Goal: Task Accomplishment & Management: Manage account settings

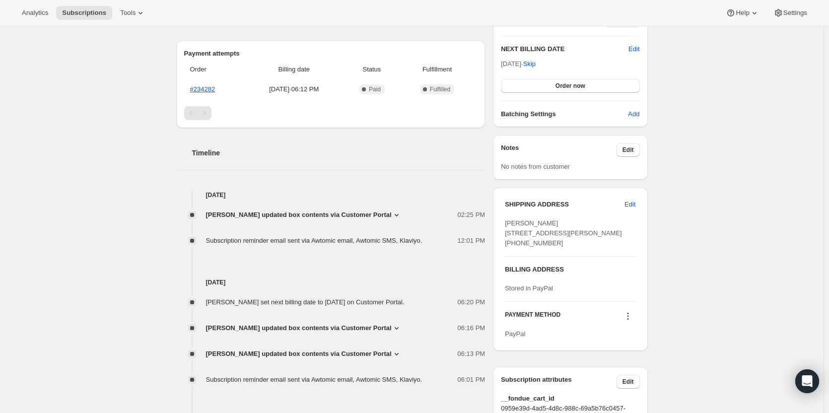
scroll to position [248, 0]
click at [635, 207] on span "Edit" at bounding box center [630, 204] width 11 height 10
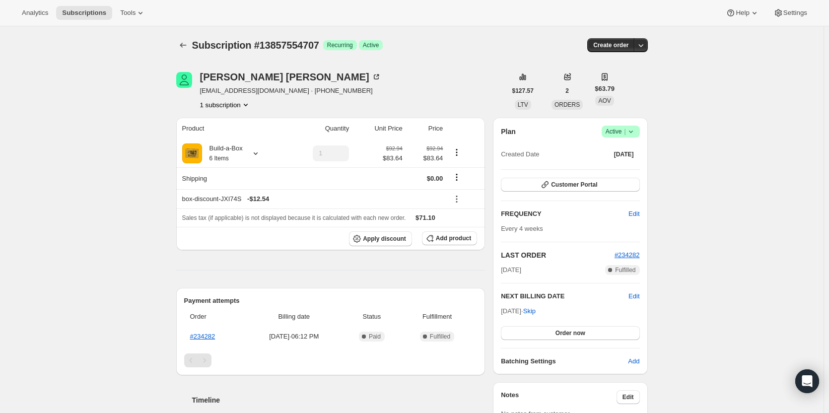
select select "LA"
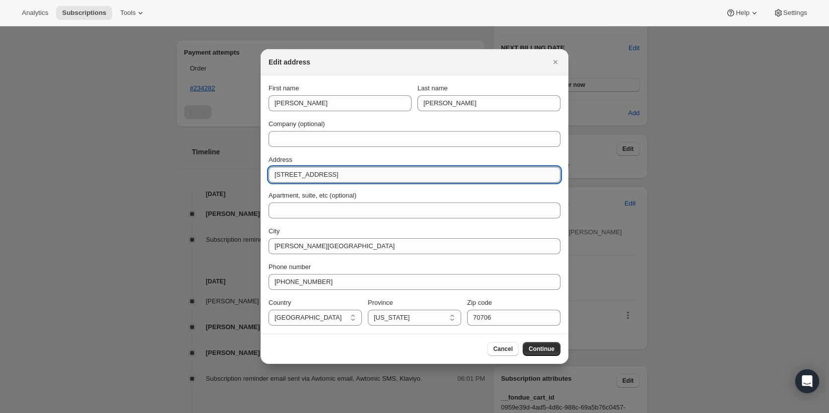
drag, startPoint x: 368, startPoint y: 174, endPoint x: 273, endPoint y: 174, distance: 94.8
click at [273, 174] on input "8467 Beechwood Drive" at bounding box center [415, 175] width 292 height 16
paste input "13902 Grand Settlement Blvd. Baton Rouge, LA 70818"
drag, startPoint x: 358, startPoint y: 175, endPoint x: 375, endPoint y: 175, distance: 16.9
click at [375, 175] on input "13902 Grand Settlement Blvd. Baton Rouge, LA 70818" at bounding box center [415, 175] width 292 height 16
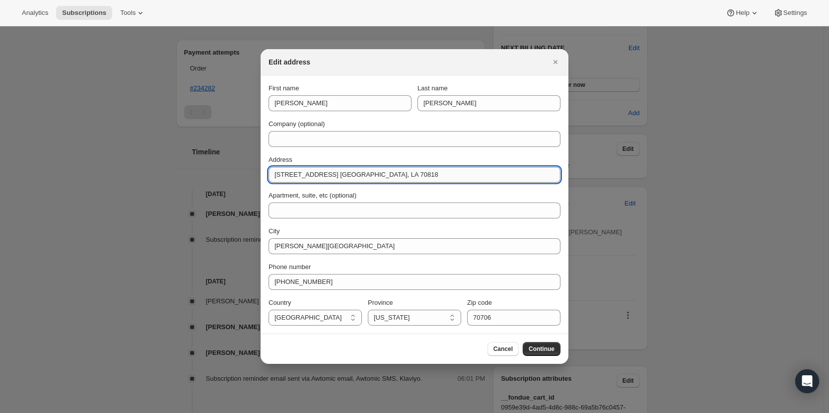
click at [361, 177] on input "13902 Grand Settlement Blvd. Baton Rouge, LA 70818" at bounding box center [415, 175] width 292 height 16
drag, startPoint x: 361, startPoint y: 177, endPoint x: 467, endPoint y: 173, distance: 106.3
click at [467, 173] on input "13902 Grand Settlement Blvd. Baton Rouge, LA 70818" at bounding box center [415, 175] width 292 height 16
type input "13902 Grand Settlement Blvd."
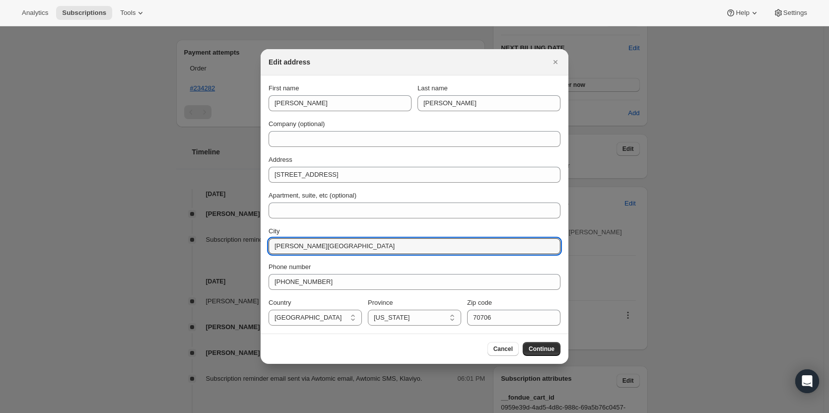
drag, startPoint x: 332, startPoint y: 244, endPoint x: 266, endPoint y: 244, distance: 66.0
click at [266, 244] on section "First name Lisa Last name Bambarger Company (optional) Address 13902 Grand Sett…" at bounding box center [415, 204] width 308 height 258
paste input "13902 Grand Settlement Blvd. Baton Rouge, LA 70818"
drag, startPoint x: 361, startPoint y: 246, endPoint x: 268, endPoint y: 245, distance: 93.3
click at [268, 245] on section "First name Lisa Last name Bambarger Company (optional) Address 13902 Grand Sett…" at bounding box center [415, 204] width 308 height 258
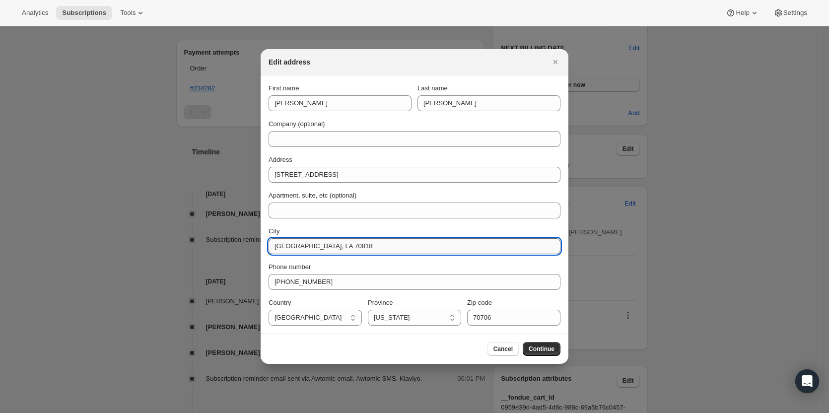
drag, startPoint x: 311, startPoint y: 248, endPoint x: 351, endPoint y: 252, distance: 40.4
click at [351, 252] on input "Baton Rouge, LA 70818" at bounding box center [415, 246] width 292 height 16
type input "Baton Rouge"
click at [511, 317] on input "70706" at bounding box center [513, 318] width 93 height 16
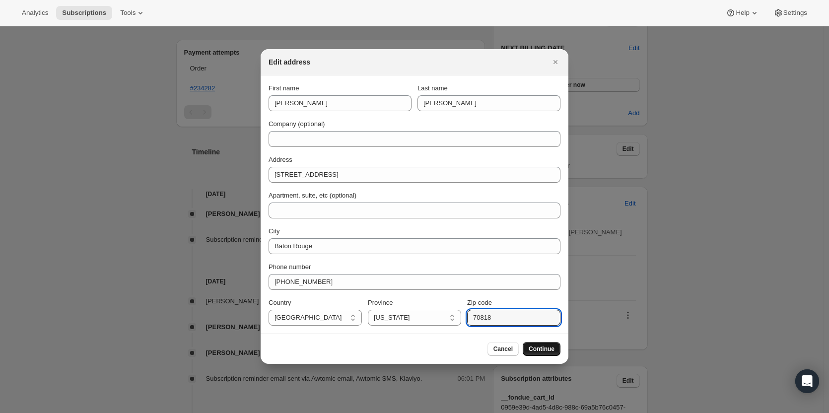
type input "70818"
click at [544, 346] on span "Continue" at bounding box center [542, 349] width 26 height 8
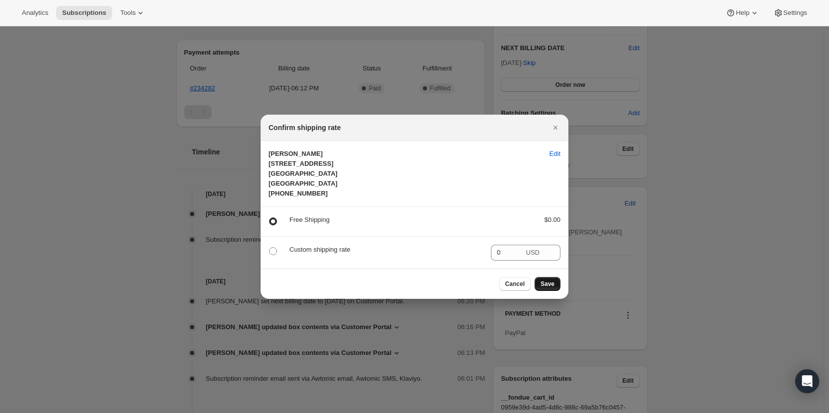
click at [544, 284] on span "Save" at bounding box center [548, 284] width 14 height 8
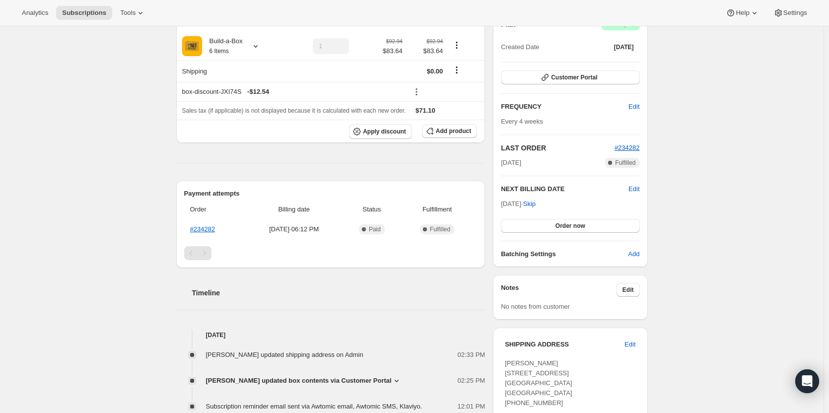
scroll to position [149, 0]
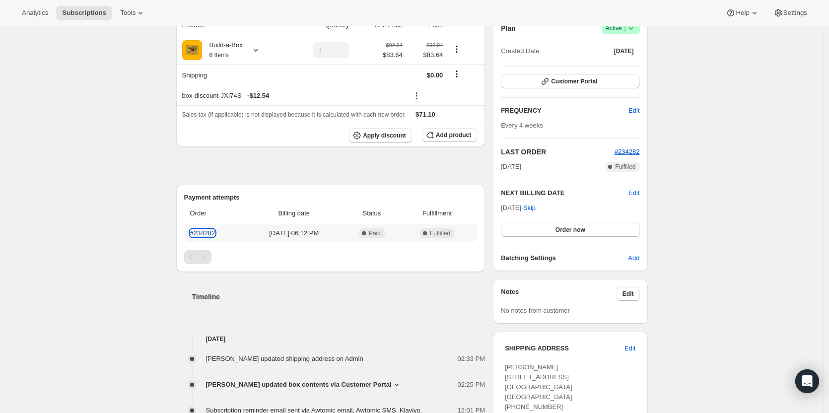
click at [210, 235] on link "#234282" at bounding box center [202, 232] width 25 height 7
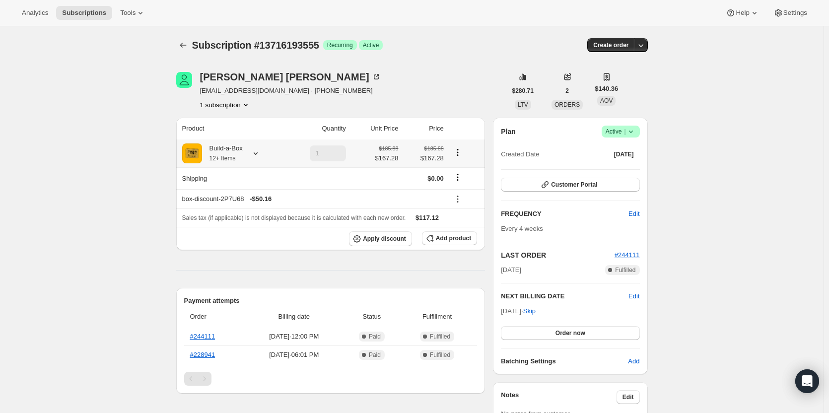
click at [255, 152] on icon at bounding box center [256, 153] width 10 height 10
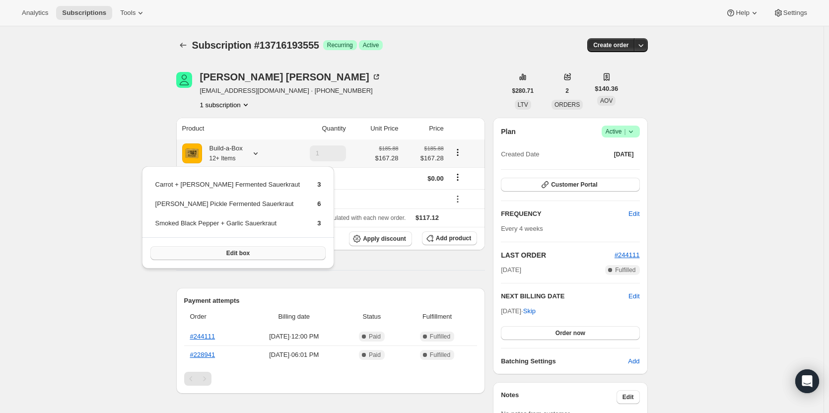
click at [240, 249] on button "Edit box" at bounding box center [238, 253] width 176 height 14
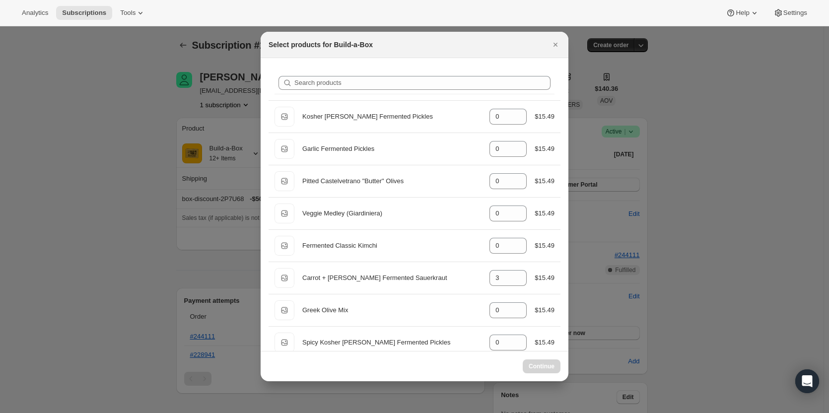
select select "gid://shopify/ProductVariant/49973439299859"
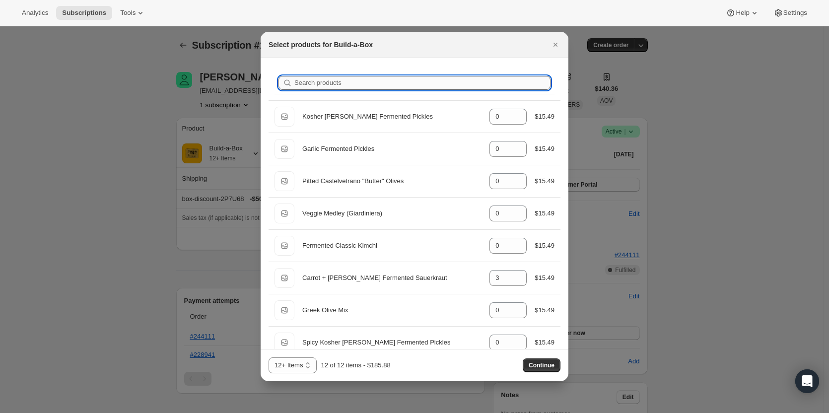
click at [344, 79] on input "Search products" at bounding box center [422, 83] width 256 height 14
type input "d"
type input "6"
type input "0"
type input "3"
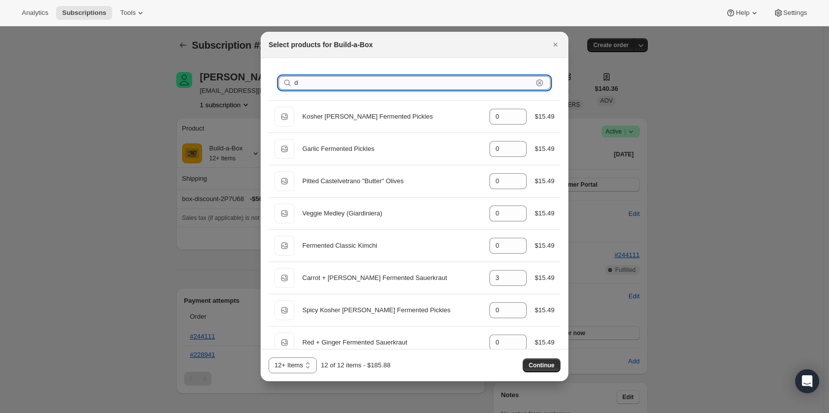
type input "di"
type input "3"
type input "0"
type input "6"
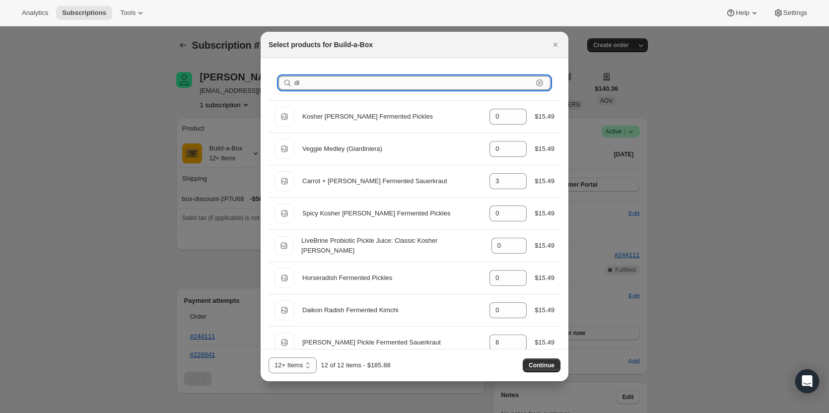
type input "dil"
type input "3"
type input "0"
type input "6"
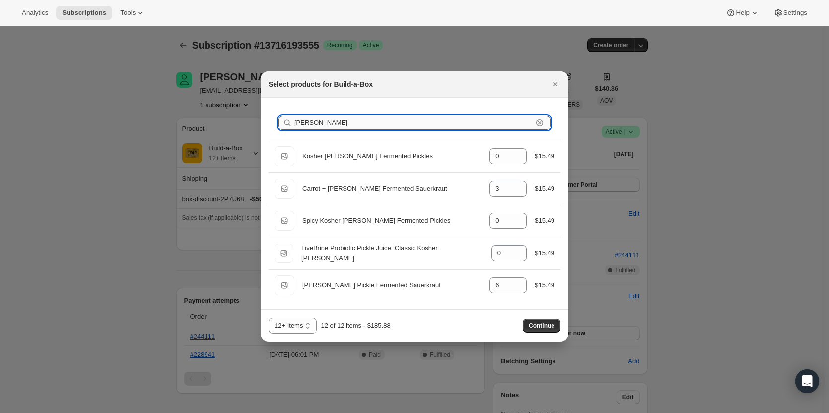
type input "dill"
type input "6"
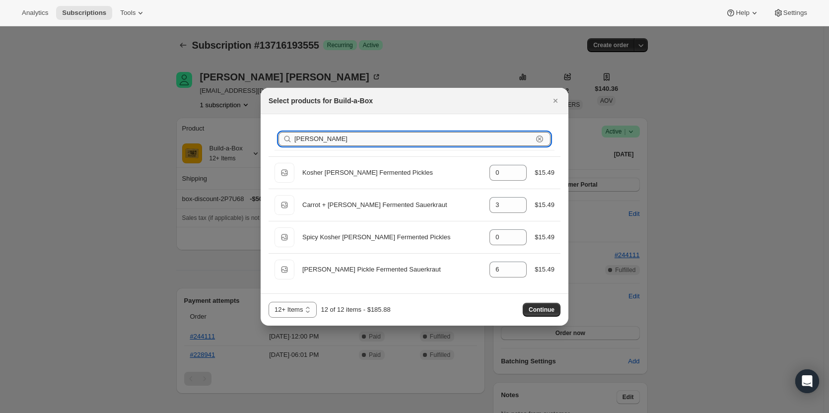
type input "dill p"
type input "6"
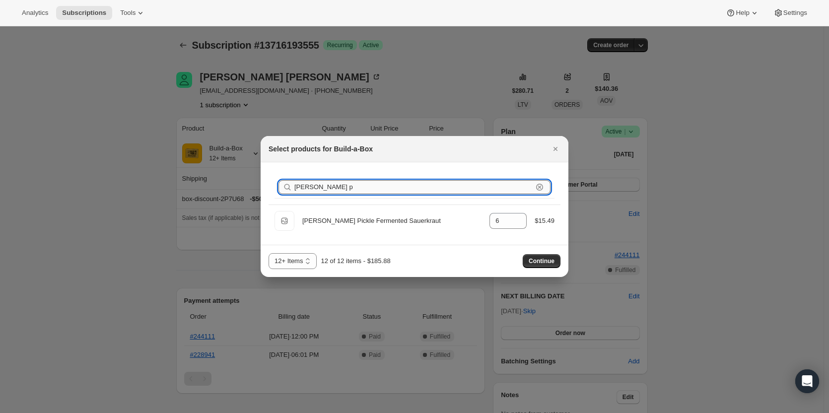
type input "dill"
type input "0"
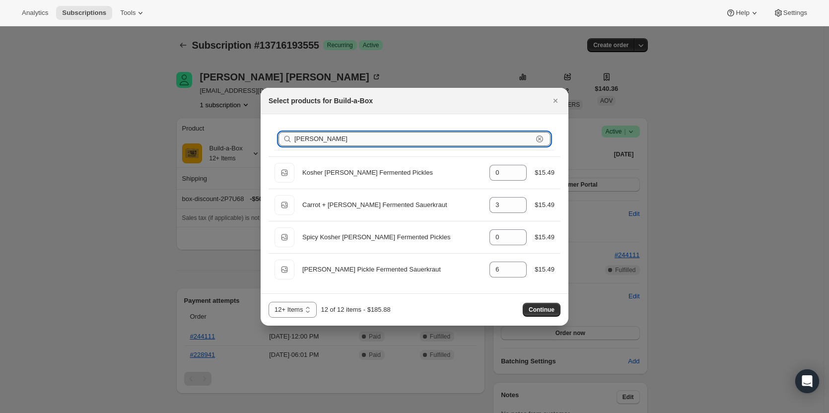
type input "dill"
type input "0"
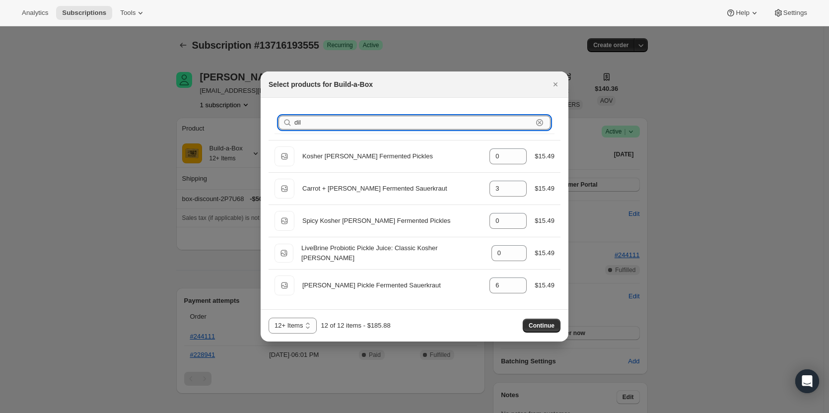
type input "di"
type input "0"
type input "3"
type input "0"
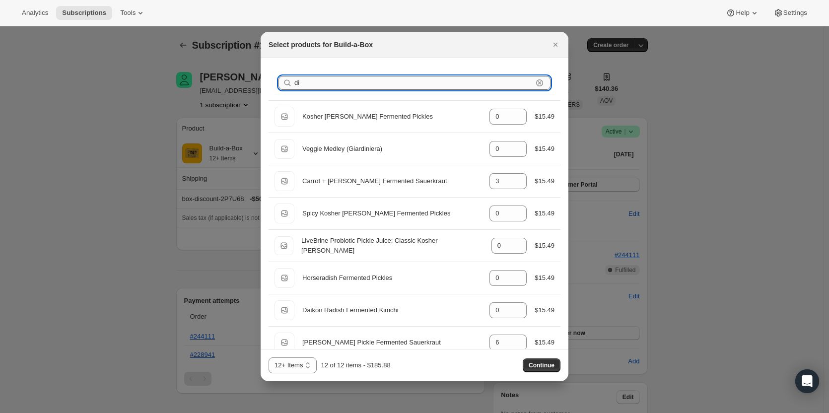
type input "d"
type input "0"
type input "3"
type input "0"
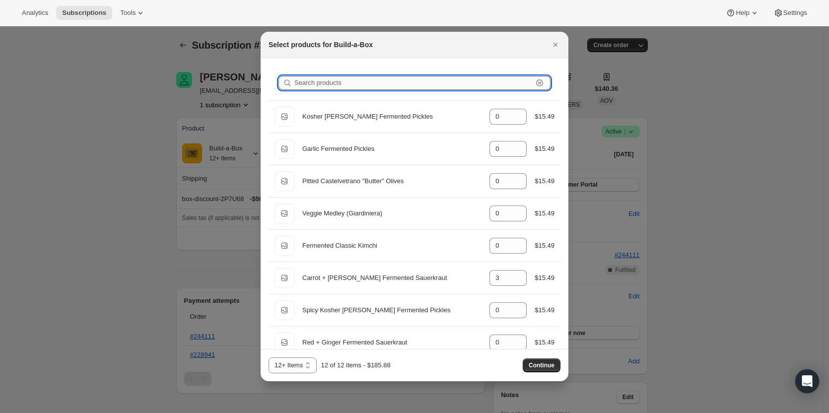
type input "0"
type input "6"
type input "0"
type input "s"
type input "3"
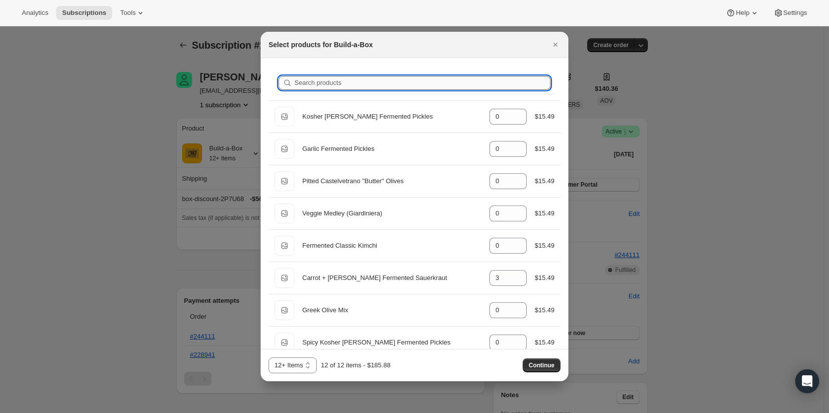
type input "0"
type input "6"
type input "0"
type input "3"
type input "sm"
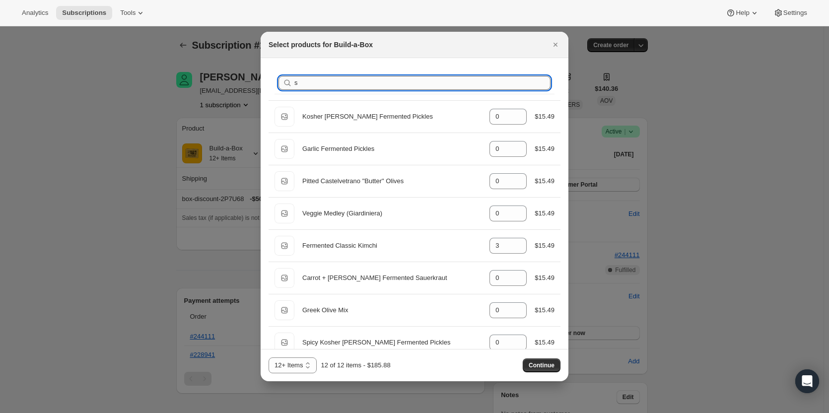
type input "3"
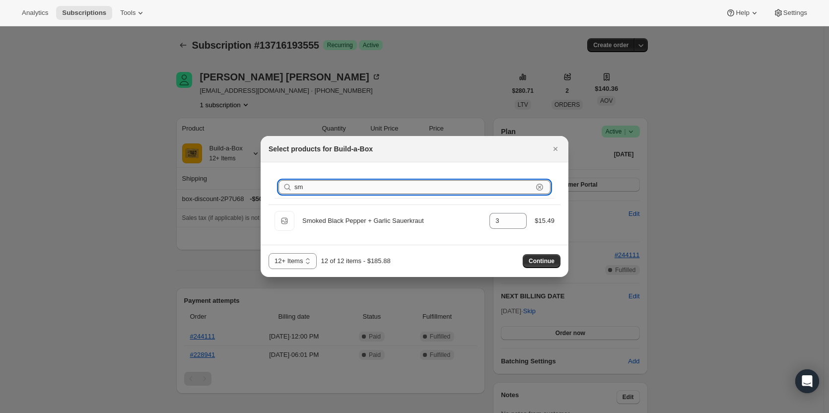
type input "s"
type input "0"
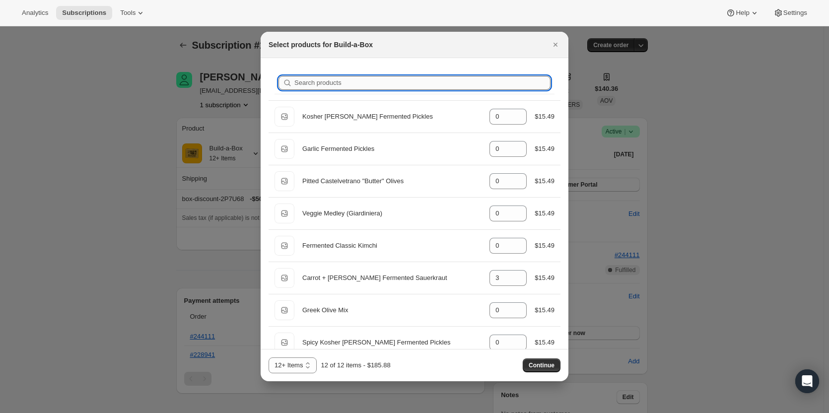
type input "p"
type input "0"
type input "6"
type input "3"
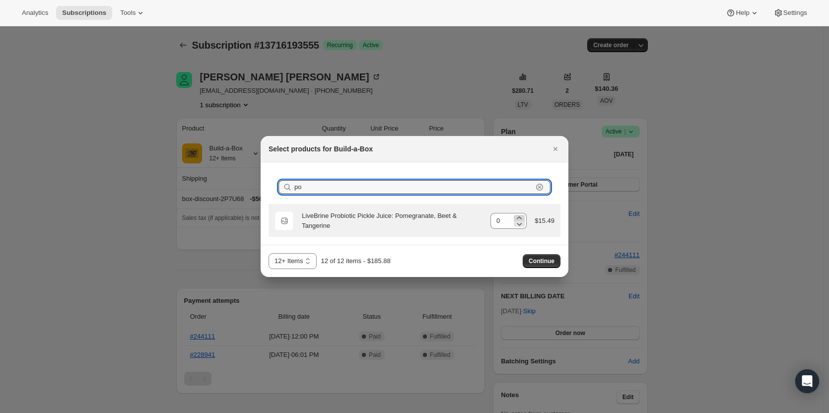
type input "po"
click at [521, 217] on icon ":reb:" at bounding box center [519, 217] width 4 height 2
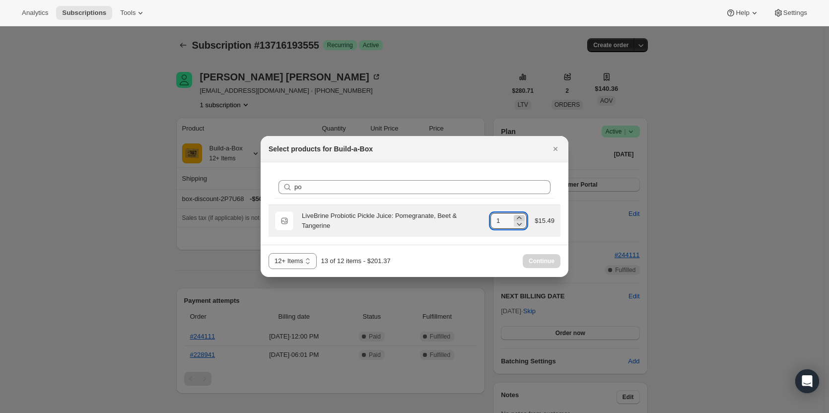
click at [521, 217] on icon ":reb:" at bounding box center [519, 217] width 4 height 2
click at [523, 225] on icon ":reb:" at bounding box center [519, 224] width 10 height 10
type input "0"
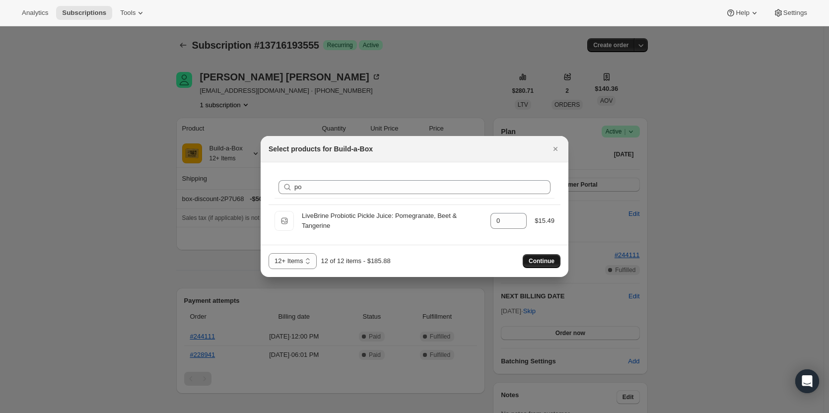
click at [531, 260] on span "Continue" at bounding box center [542, 261] width 26 height 8
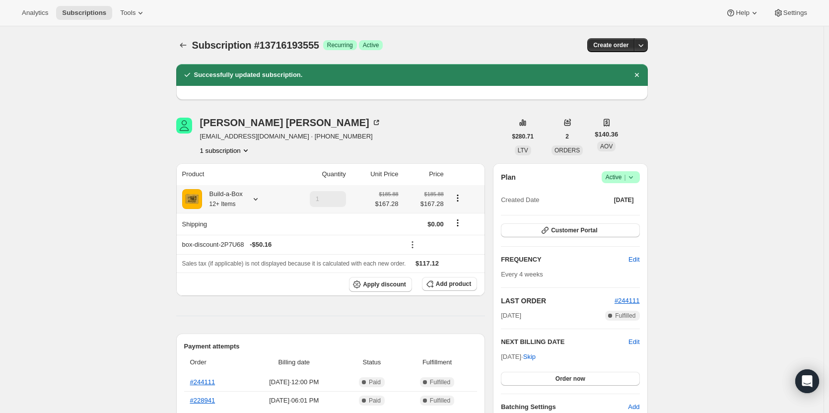
click at [228, 201] on small "12+ Items" at bounding box center [223, 204] width 26 height 7
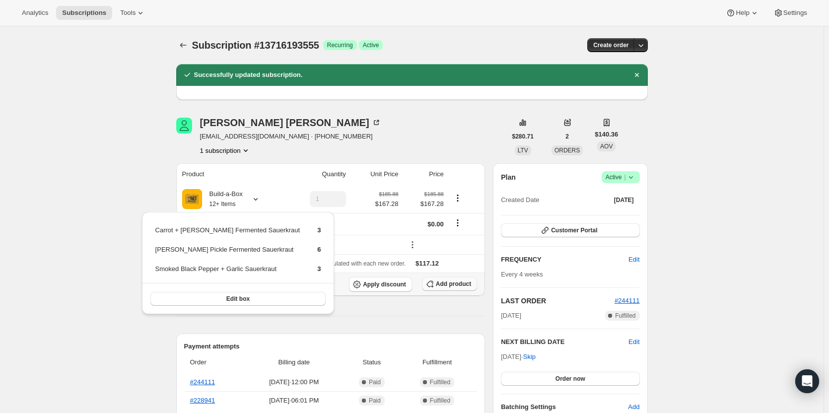
click at [439, 280] on button "Add product" at bounding box center [449, 284] width 55 height 14
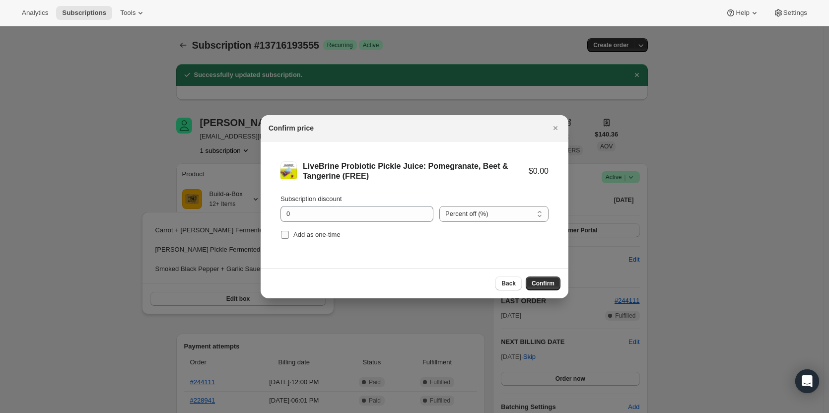
click at [285, 234] on input "Add as one-time" at bounding box center [285, 235] width 8 height 8
checkbox input "true"
click at [549, 282] on span "Confirm" at bounding box center [543, 284] width 23 height 8
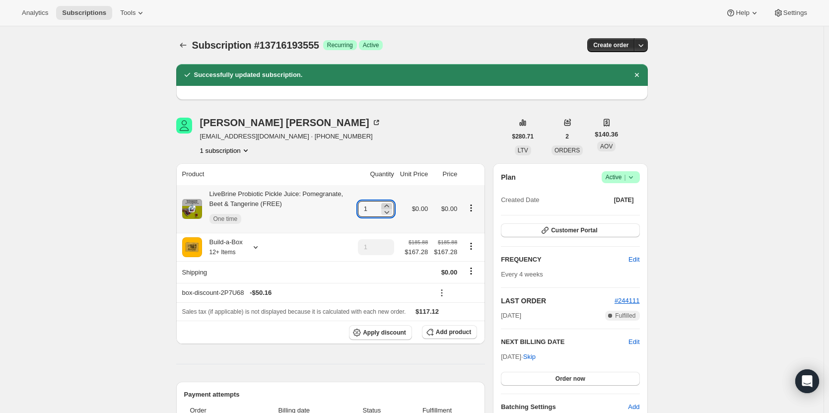
click at [388, 207] on icon at bounding box center [387, 206] width 10 height 10
type input "2"
click at [465, 336] on span "Add product" at bounding box center [453, 332] width 35 height 8
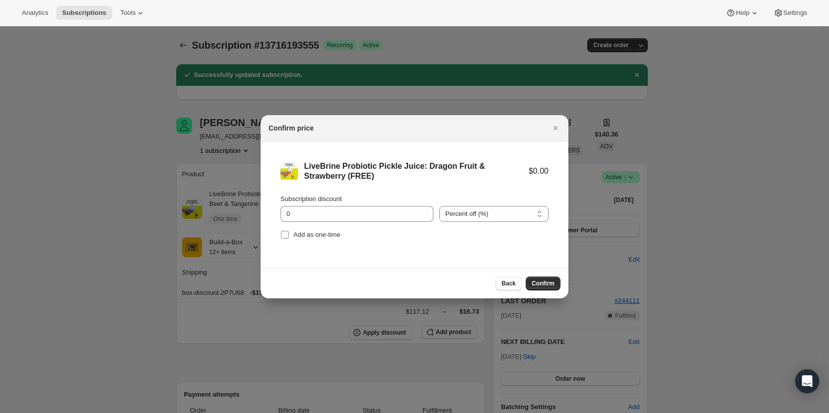
click at [287, 235] on input "Add as one-time" at bounding box center [285, 235] width 8 height 8
checkbox input "true"
click at [549, 288] on button "Confirm" at bounding box center [543, 284] width 35 height 14
type input "1"
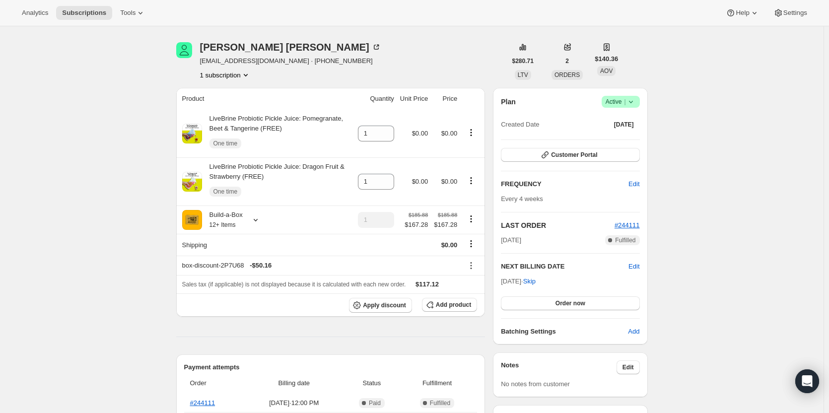
scroll to position [50, 0]
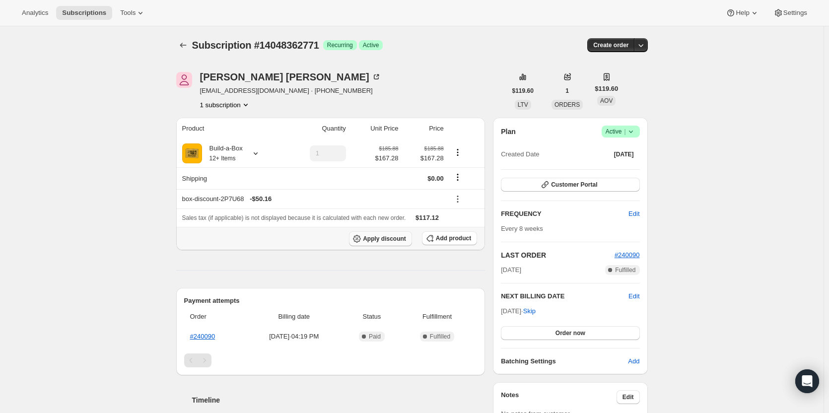
click at [388, 244] on button "Apply discount" at bounding box center [380, 238] width 63 height 15
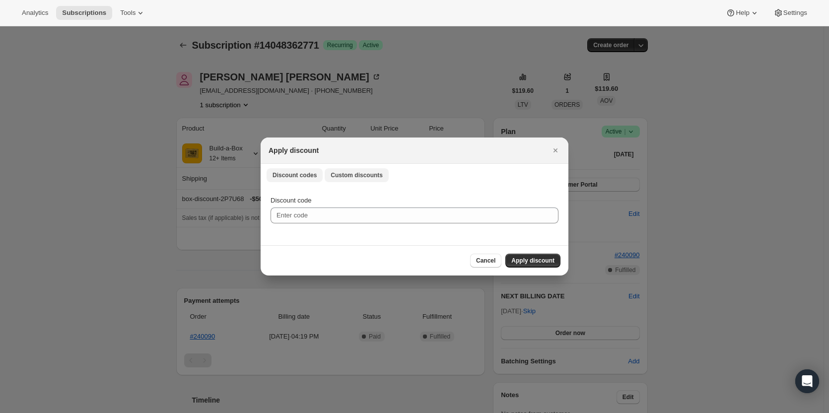
click at [352, 178] on span "Custom discounts" at bounding box center [357, 175] width 52 height 8
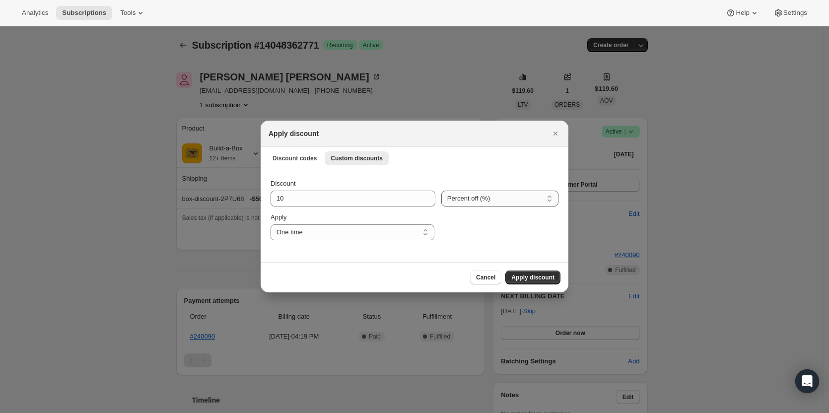
click at [515, 202] on select "Percent off (%) Amount off ($)" at bounding box center [499, 199] width 117 height 16
select select "fixed"
click at [441, 191] on select "Percent off (%) Amount off ($)" at bounding box center [499, 199] width 117 height 16
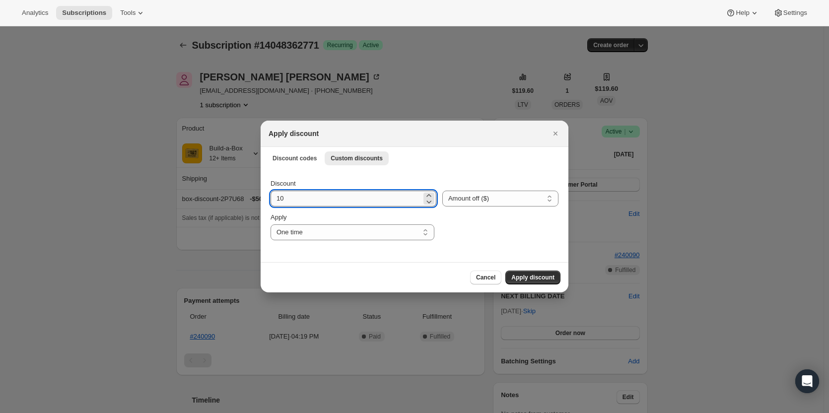
click at [323, 200] on input "10" at bounding box center [346, 199] width 151 height 16
type input "19.52"
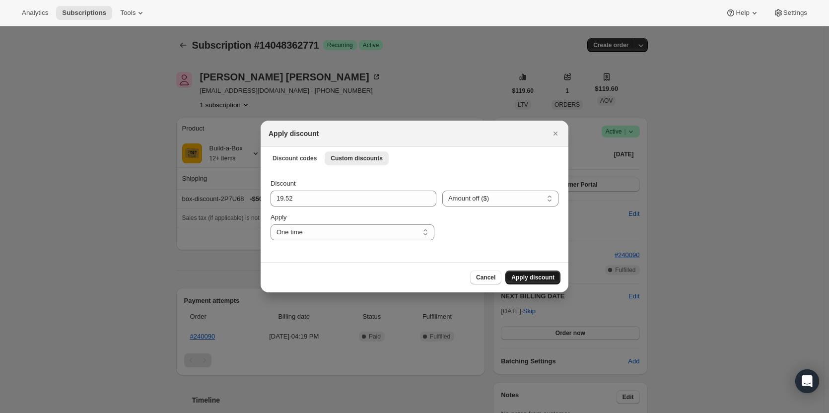
click at [552, 275] on span "Apply discount" at bounding box center [532, 278] width 43 height 8
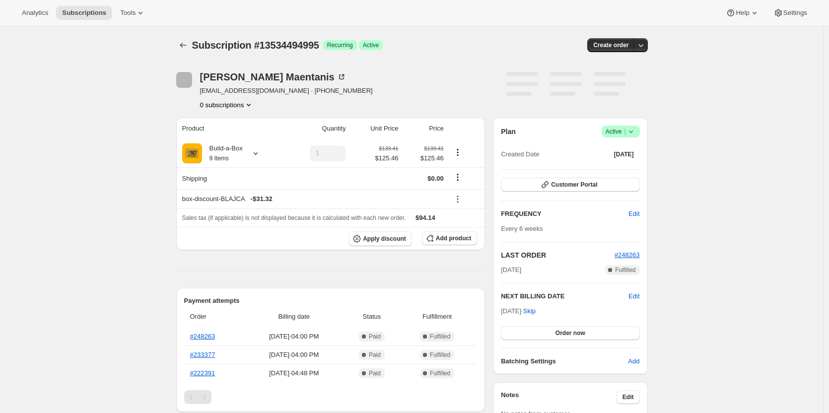
click at [629, 133] on icon at bounding box center [631, 132] width 10 height 10
click at [613, 173] on button "Cancel subscription" at bounding box center [624, 168] width 62 height 16
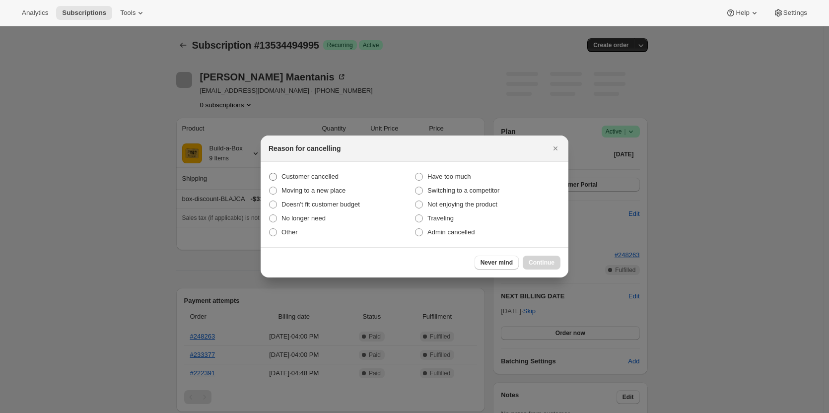
click at [323, 179] on span "Customer cancelled" at bounding box center [310, 176] width 57 height 7
click at [270, 173] on input "Customer cancelled" at bounding box center [269, 173] width 0 height 0
radio input "true"
click at [552, 261] on span "Continue" at bounding box center [542, 263] width 26 height 8
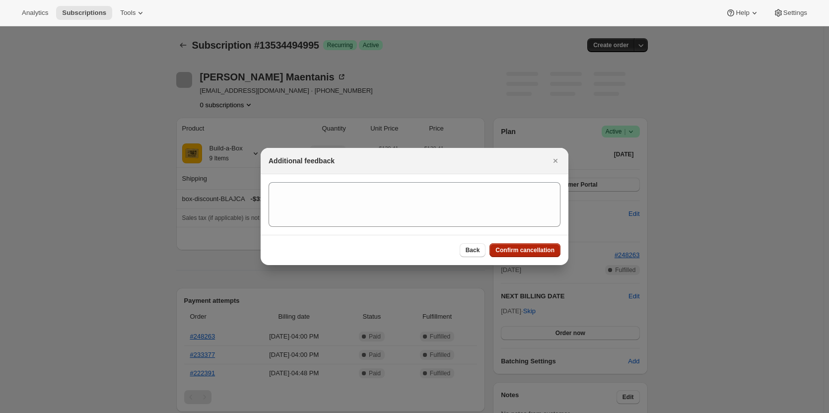
click at [518, 253] on span "Confirm cancellation" at bounding box center [525, 250] width 59 height 8
